Goal: Task Accomplishment & Management: Manage account settings

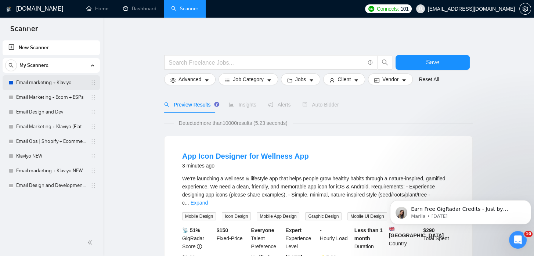
click at [54, 85] on link "Email marketing + Klaviyo" at bounding box center [51, 82] width 70 height 15
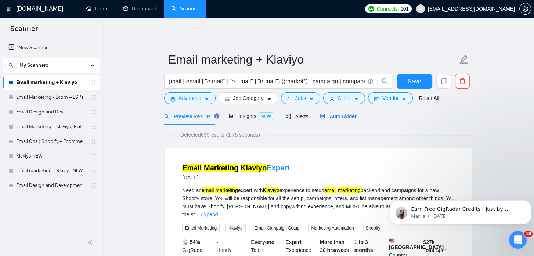
click at [329, 117] on span "Auto Bidder" at bounding box center [338, 117] width 36 height 6
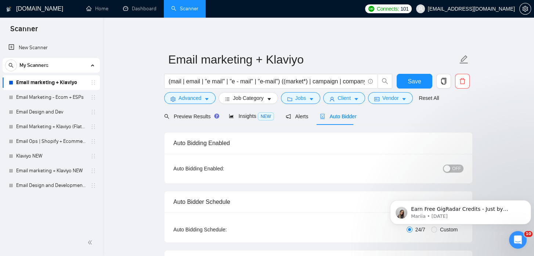
checkbox input "true"
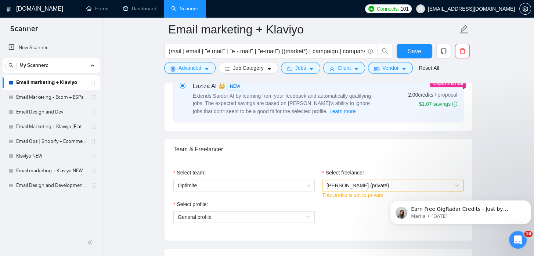
scroll to position [365, 0]
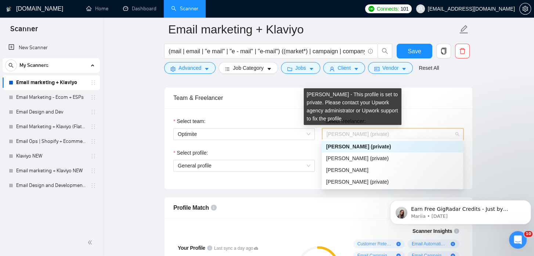
click at [347, 131] on span "[PERSON_NAME] (private)" at bounding box center [358, 134] width 62 height 6
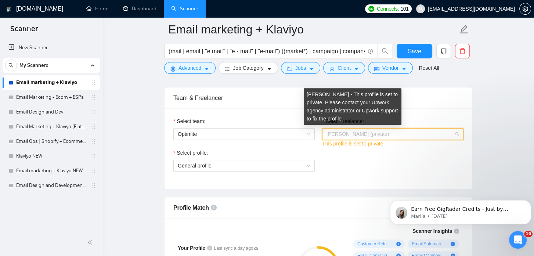
click at [351, 134] on span "[PERSON_NAME] (private)" at bounding box center [358, 134] width 62 height 6
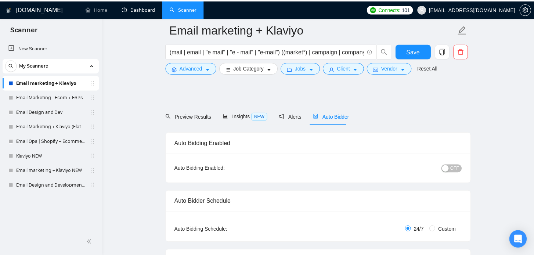
scroll to position [365, 0]
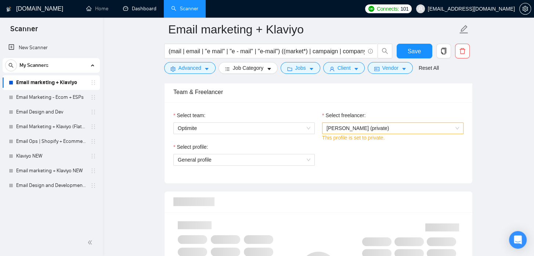
checkbox input "true"
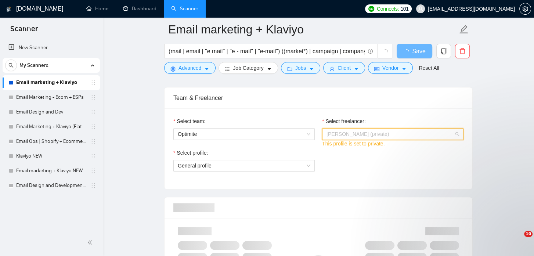
click at [343, 133] on span "[PERSON_NAME] (private)" at bounding box center [358, 134] width 62 height 6
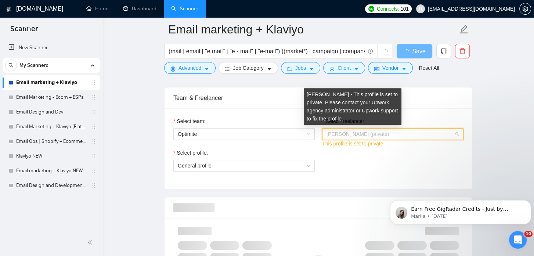
scroll to position [0, 0]
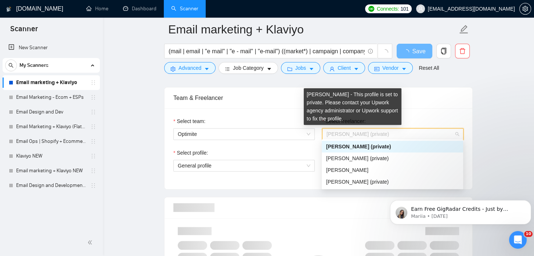
click at [343, 133] on span "[PERSON_NAME] (private)" at bounding box center [358, 134] width 62 height 6
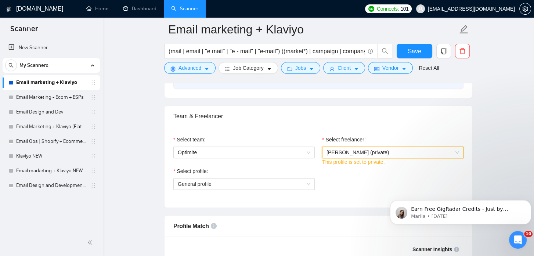
scroll to position [340, 0]
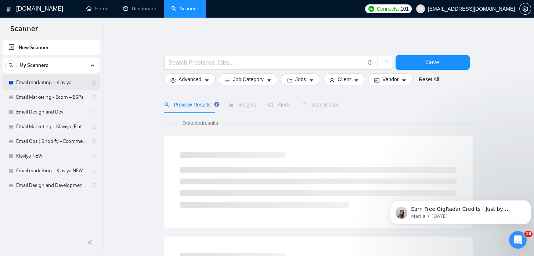
click at [46, 84] on link "Email marketing + Klaviyo" at bounding box center [51, 82] width 70 height 15
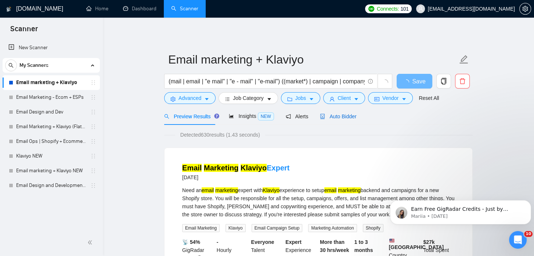
click at [324, 115] on span "Auto Bidder" at bounding box center [338, 117] width 36 height 6
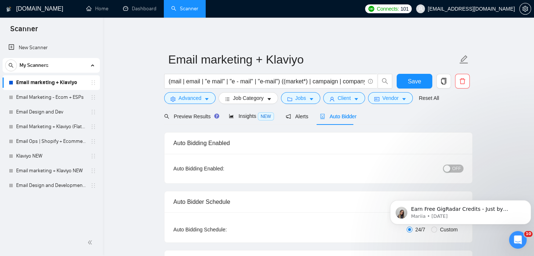
checkbox input "true"
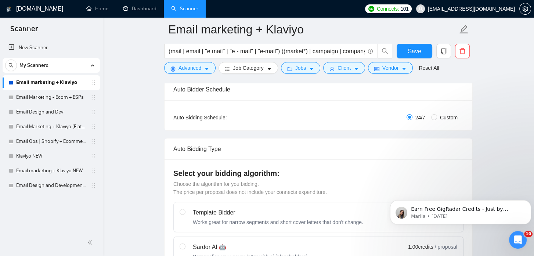
scroll to position [393, 0]
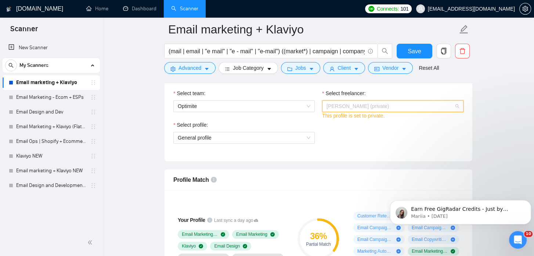
click at [378, 103] on span "[PERSON_NAME] (private)" at bounding box center [358, 106] width 62 height 6
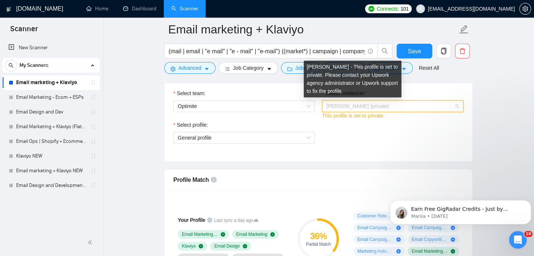
click at [337, 105] on span "[PERSON_NAME] (private)" at bounding box center [358, 106] width 62 height 6
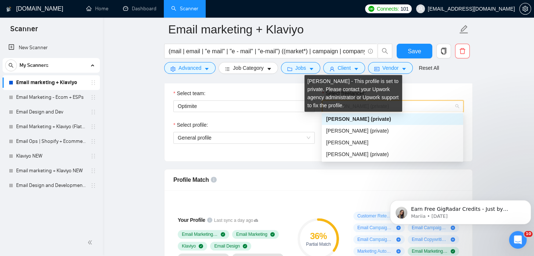
click at [339, 119] on span "[PERSON_NAME] (private)" at bounding box center [358, 119] width 65 height 6
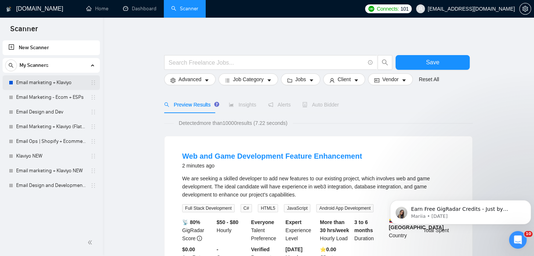
click at [22, 83] on link "Email marketing + Klaviyo" at bounding box center [51, 82] width 70 height 15
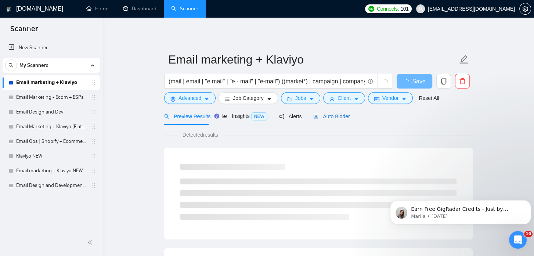
click at [322, 114] on span "Auto Bidder" at bounding box center [332, 117] width 36 height 6
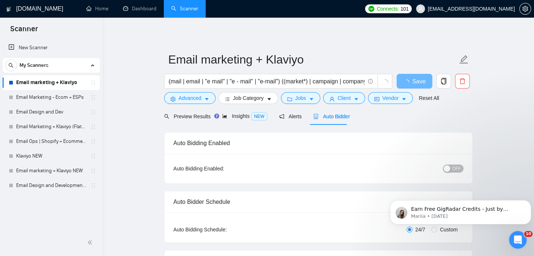
checkbox input "true"
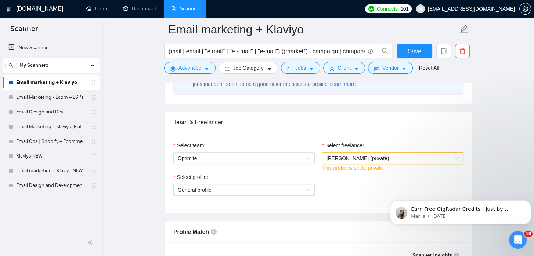
scroll to position [342, 0]
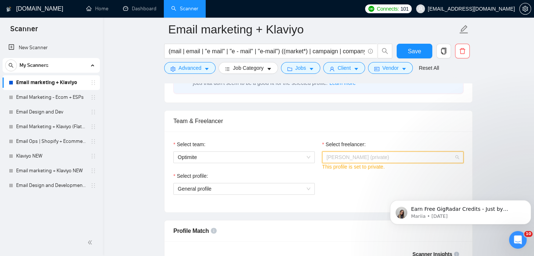
click at [369, 160] on span "[PERSON_NAME] (private)" at bounding box center [393, 157] width 133 height 11
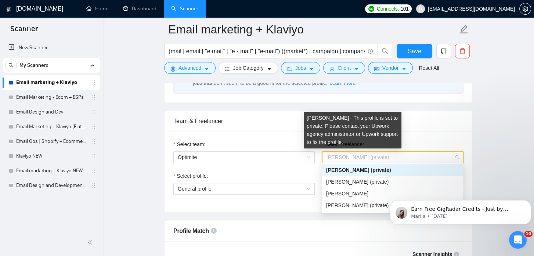
click at [349, 155] on span "[PERSON_NAME] (private)" at bounding box center [358, 157] width 62 height 6
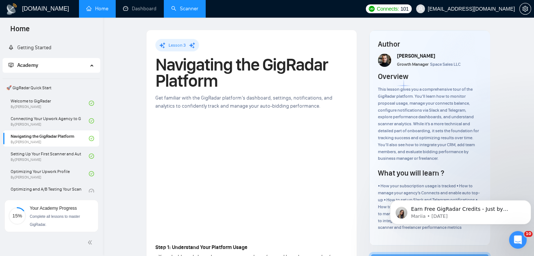
click at [179, 7] on link "Scanner" at bounding box center [184, 9] width 27 height 6
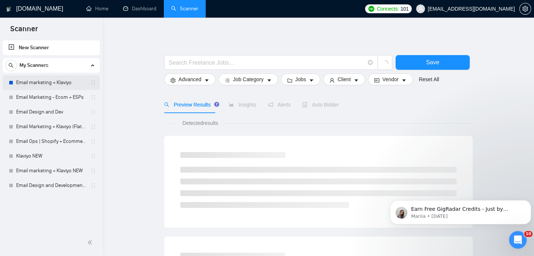
click at [54, 80] on link "Email marketing + Klaviyo" at bounding box center [51, 82] width 70 height 15
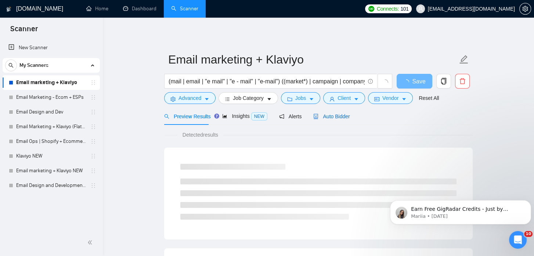
click at [333, 116] on span "Auto Bidder" at bounding box center [332, 117] width 36 height 6
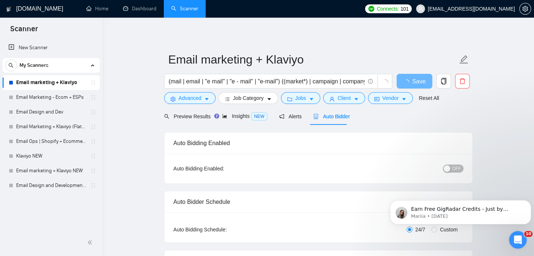
checkbox input "true"
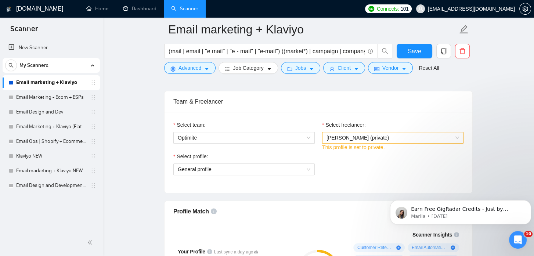
scroll to position [362, 0]
